Goal: Task Accomplishment & Management: Use online tool/utility

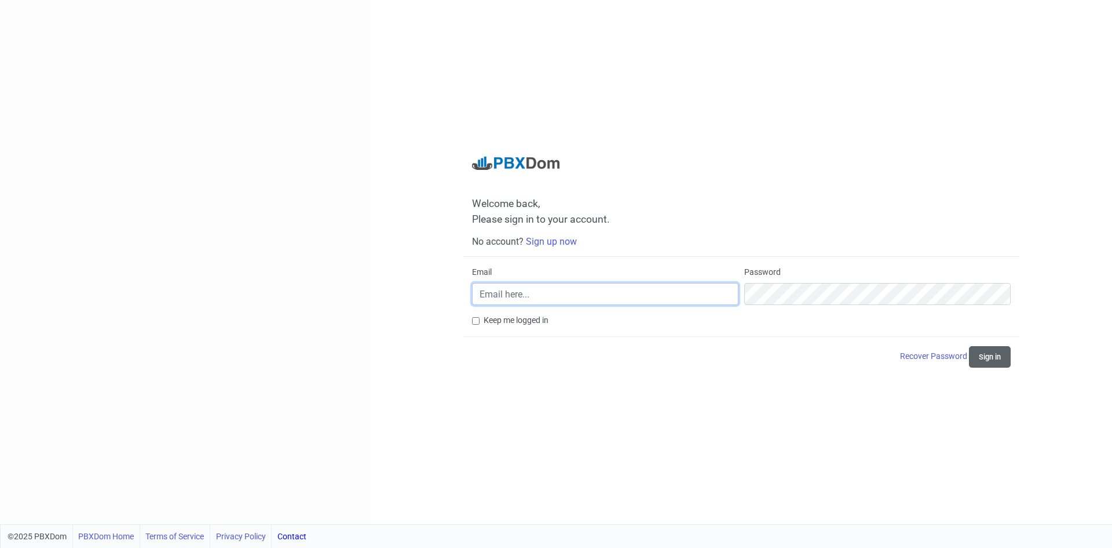
type input "[EMAIL_ADDRESS][DOMAIN_NAME]"
click at [999, 360] on button "Sign in" at bounding box center [990, 356] width 42 height 21
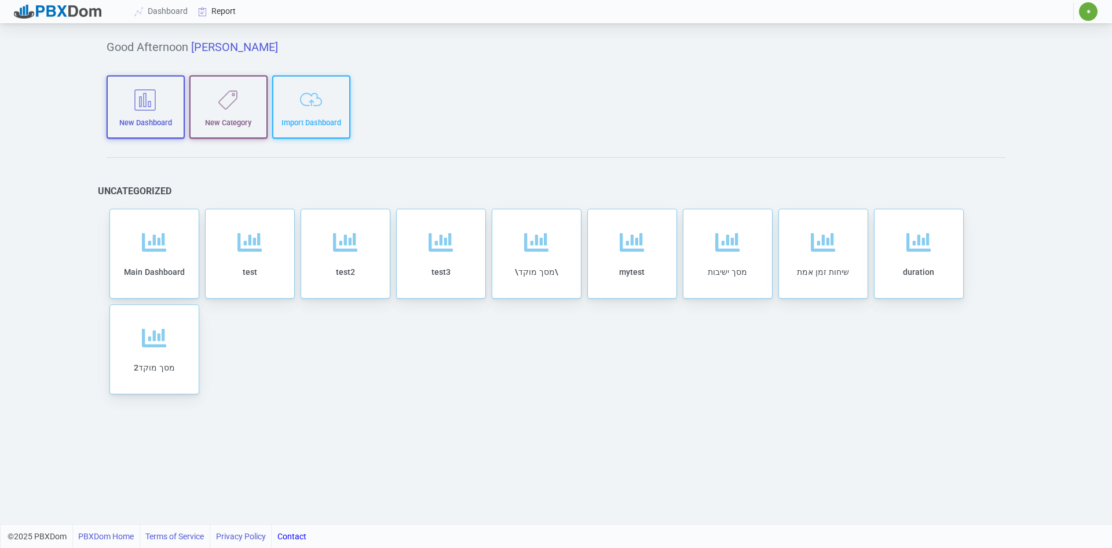
click at [220, 4] on link "Report" at bounding box center [218, 11] width 48 height 21
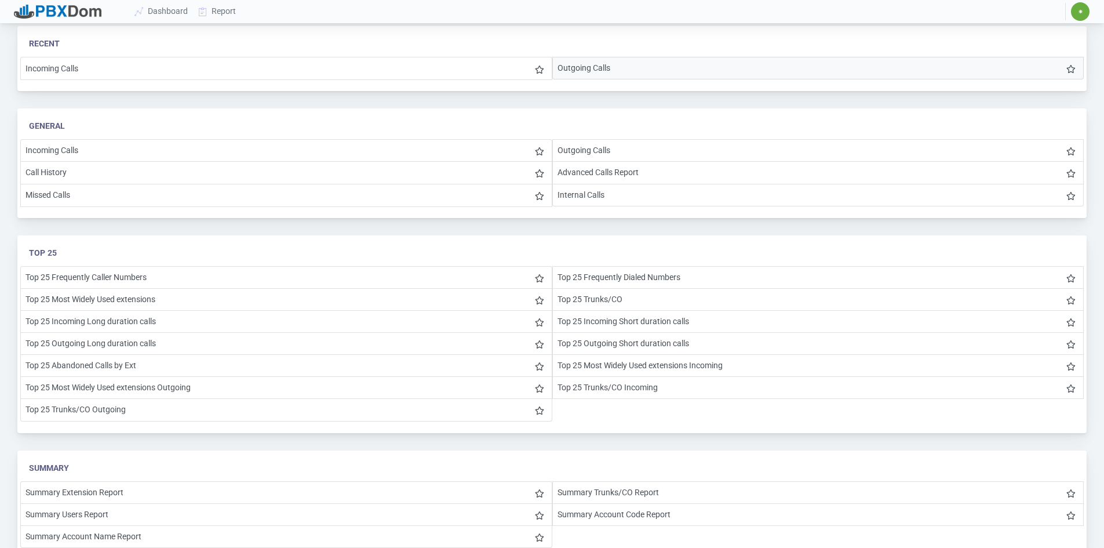
click at [614, 64] on li "Outgoing Calls" at bounding box center [818, 68] width 532 height 23
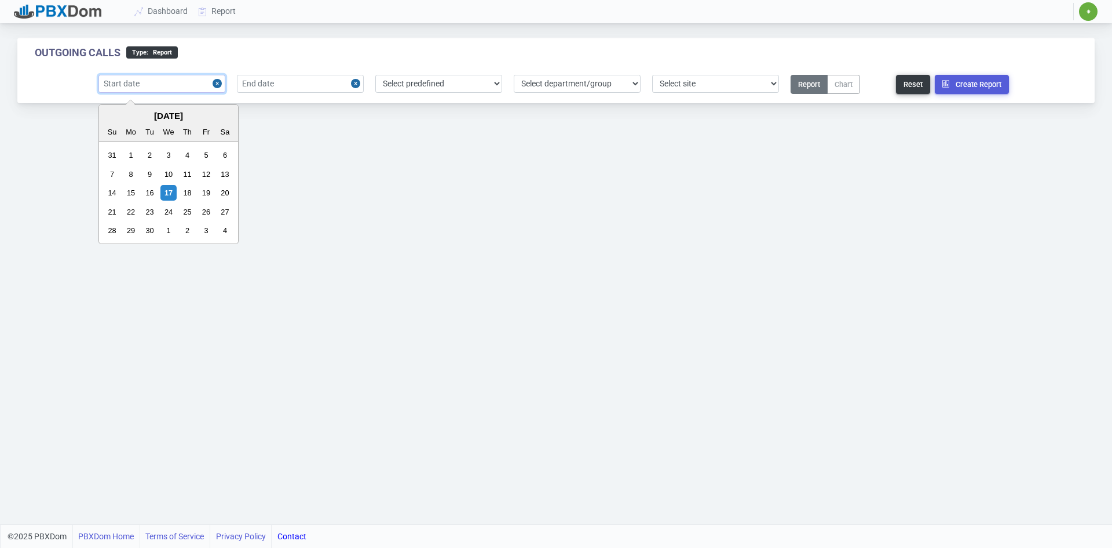
click at [155, 84] on input "text" at bounding box center [161, 84] width 127 height 18
click at [167, 189] on div "17" at bounding box center [168, 193] width 16 height 16
type input "[DATE]"
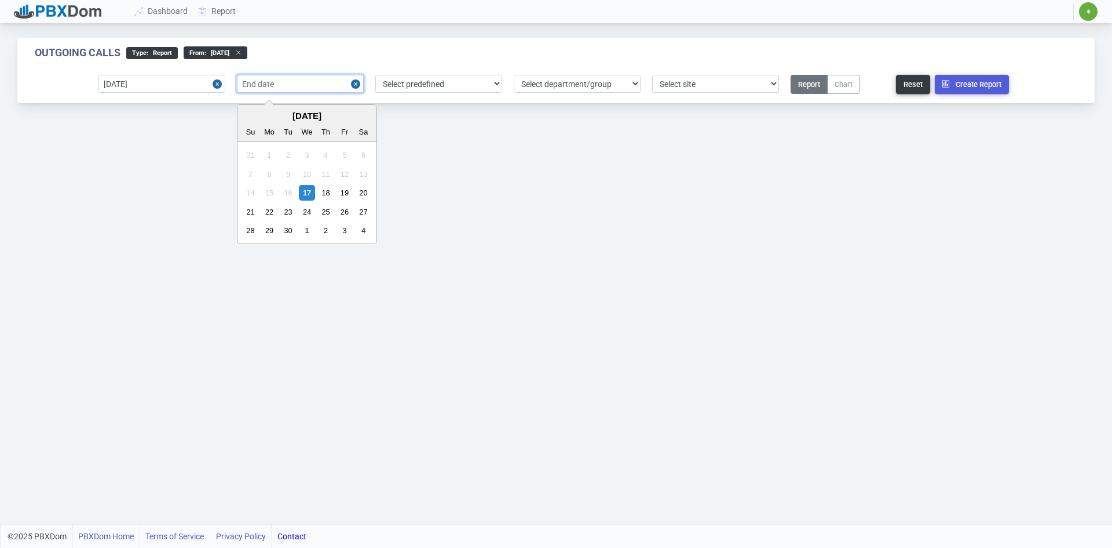
click at [285, 81] on input "text" at bounding box center [300, 84] width 127 height 18
click at [311, 193] on div "17" at bounding box center [307, 193] width 16 height 16
type input "[DATE]"
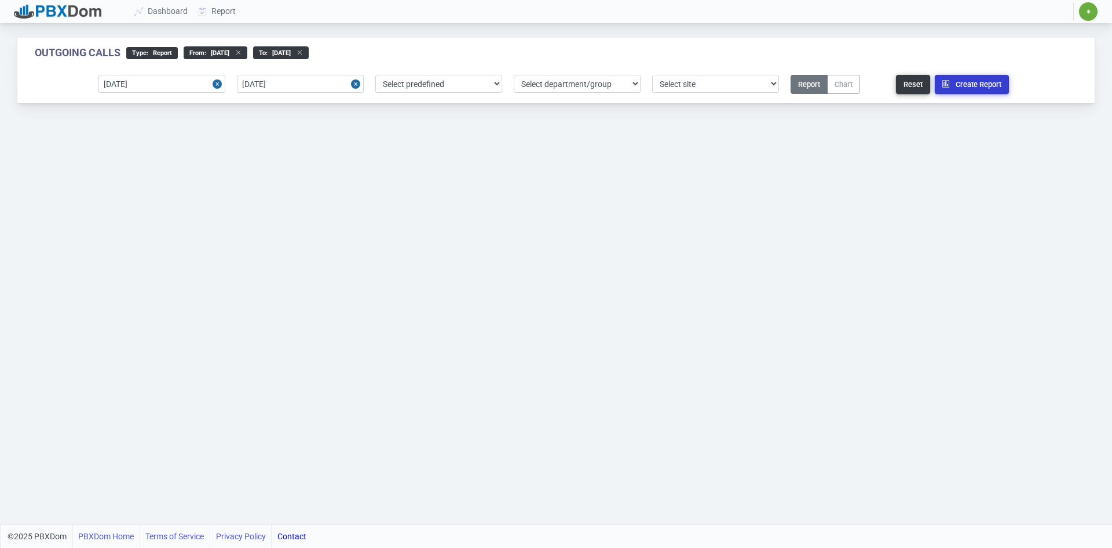
click at [966, 83] on button "Create Report" at bounding box center [972, 84] width 74 height 19
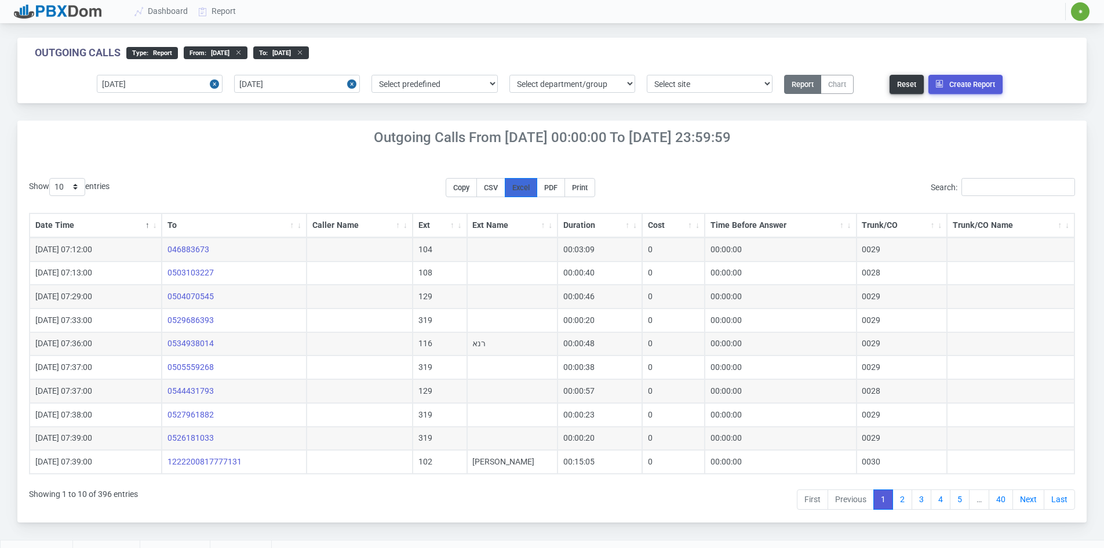
click at [528, 186] on span "Excel" at bounding box center [520, 187] width 17 height 9
